Goal: Communication & Community: Answer question/provide support

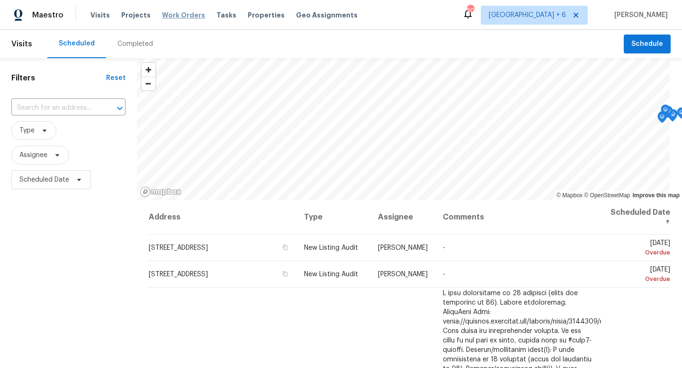
click at [187, 15] on span "Work Orders" at bounding box center [183, 14] width 43 height 9
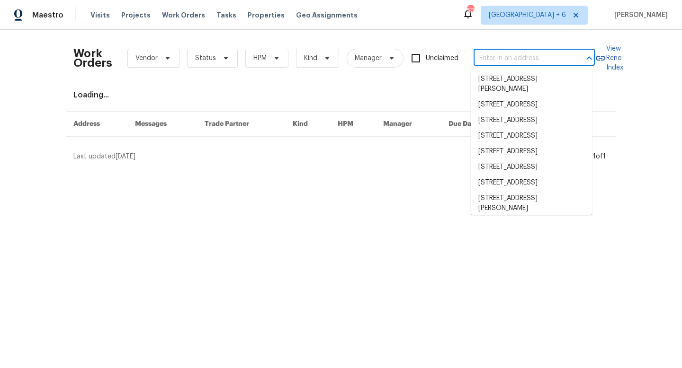
click at [525, 59] on input "text" at bounding box center [520, 58] width 95 height 15
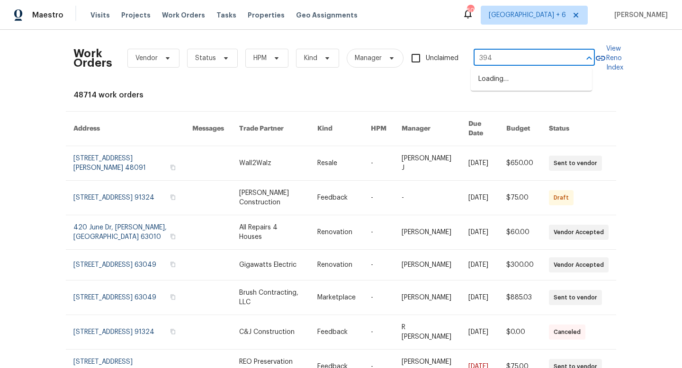
type input "3940"
click at [548, 107] on li "3940 Parker Rd, Florissant, MO 63033" at bounding box center [531, 100] width 121 height 26
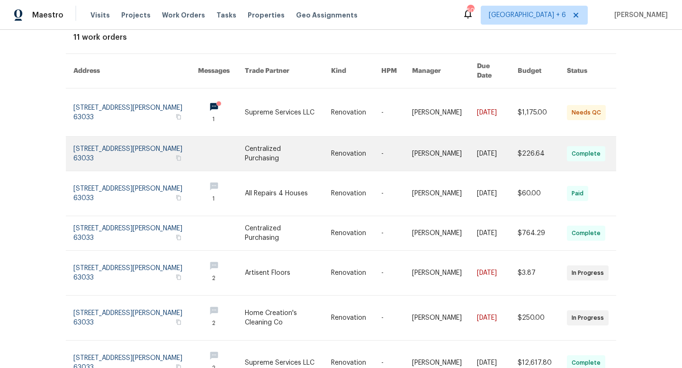
scroll to position [58, 0]
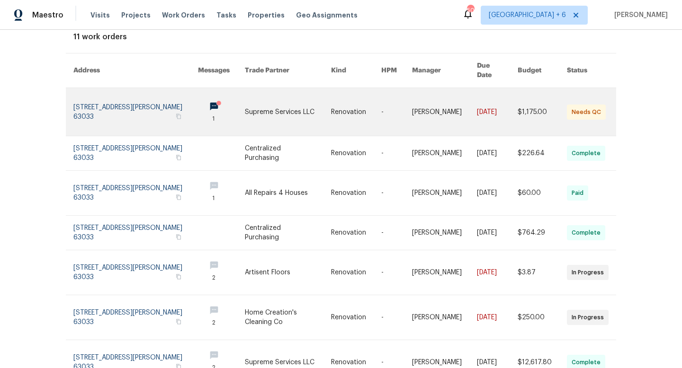
click at [76, 98] on link at bounding box center [135, 112] width 125 height 48
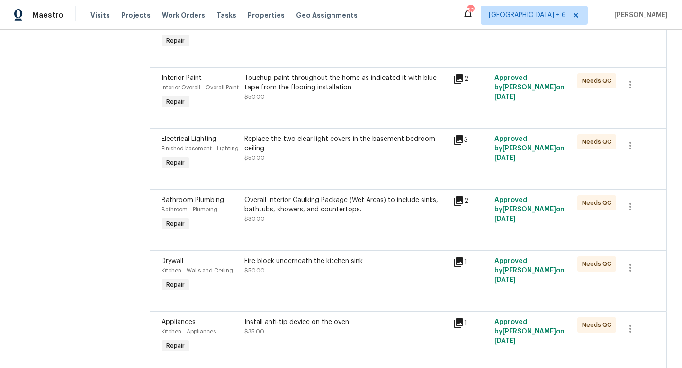
scroll to position [582, 0]
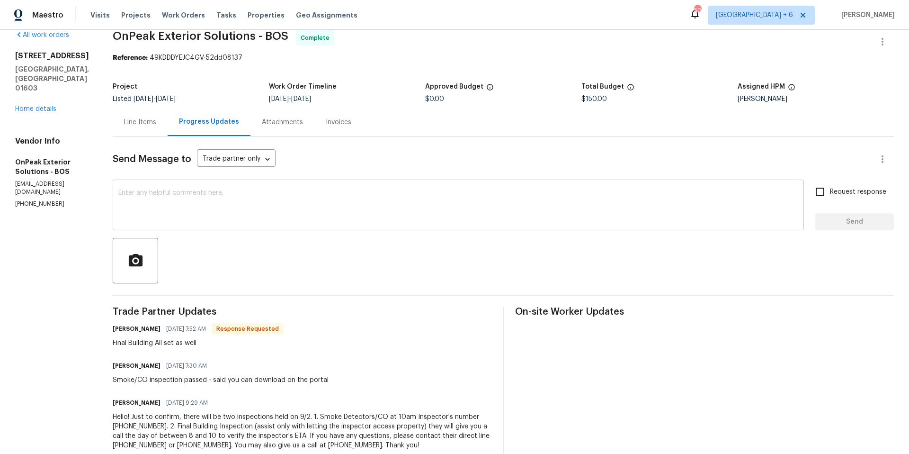
scroll to position [45, 0]
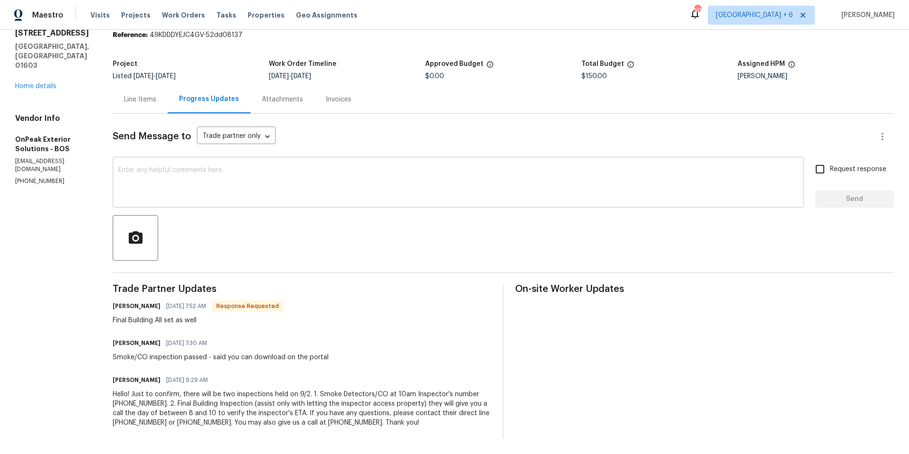
click at [253, 176] on textarea at bounding box center [458, 183] width 680 height 33
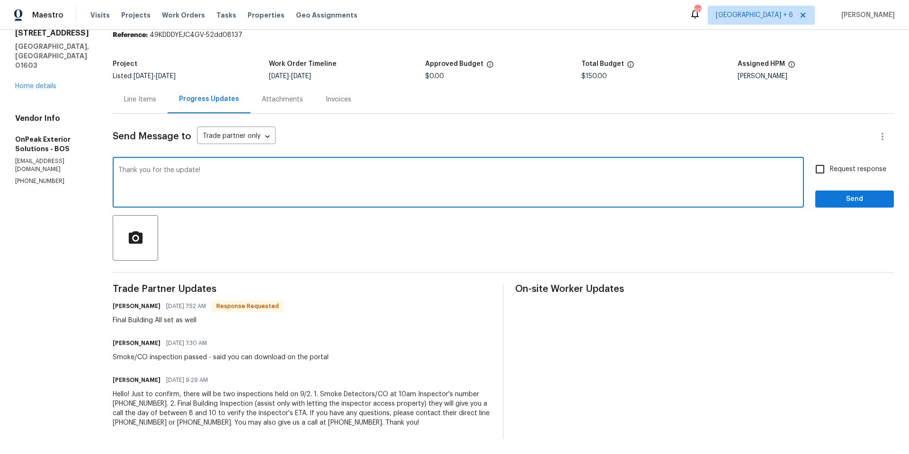
type textarea "Thank you for the update!"
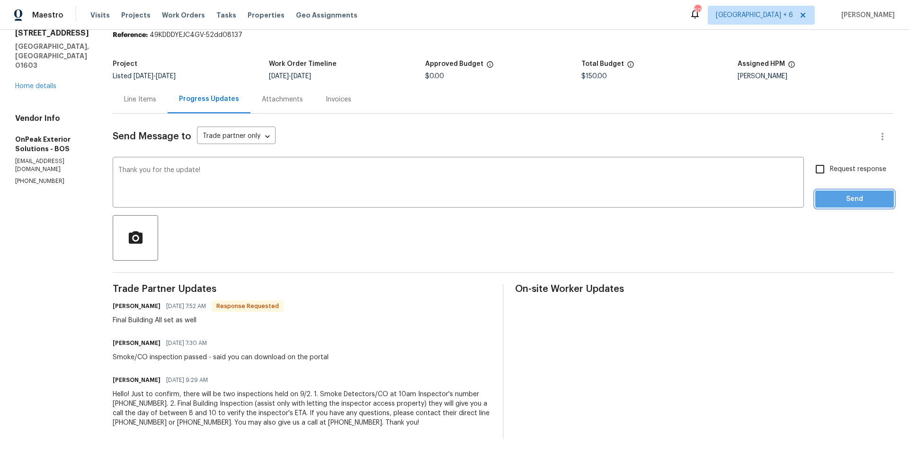
click at [828, 196] on span "Send" at bounding box center [854, 199] width 63 height 12
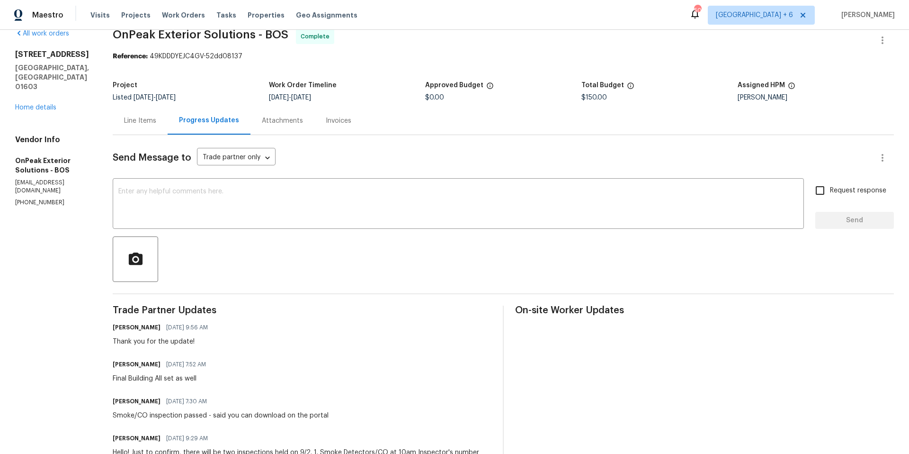
scroll to position [0, 0]
